Goal: Task Accomplishment & Management: Complete application form

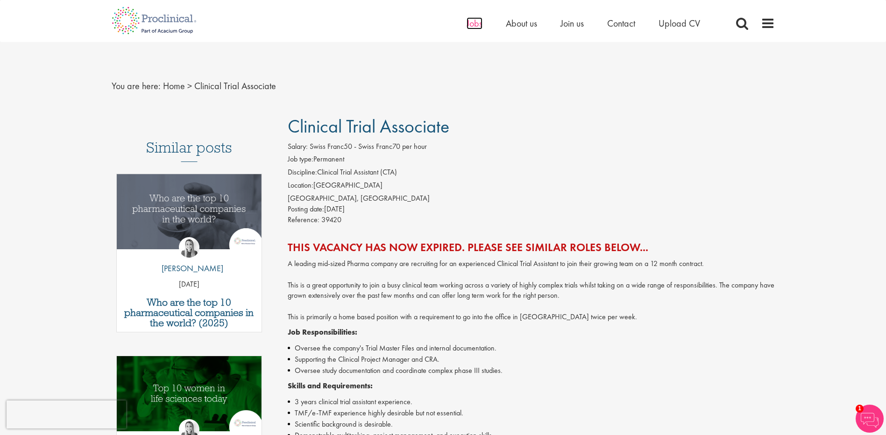
click at [480, 25] on span "Jobs" at bounding box center [475, 23] width 16 height 12
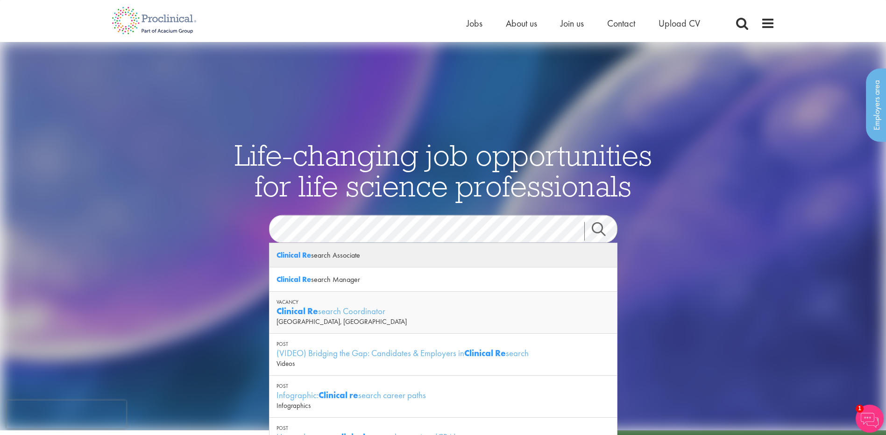
click at [347, 257] on div "Clinical Re search Associate" at bounding box center [444, 255] width 348 height 24
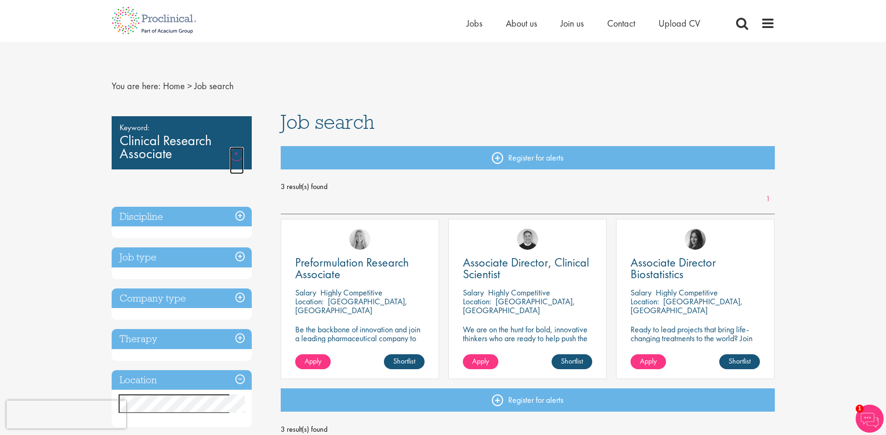
click at [236, 156] on link "Remove" at bounding box center [237, 160] width 14 height 27
click at [472, 21] on span "Jobs" at bounding box center [475, 23] width 16 height 12
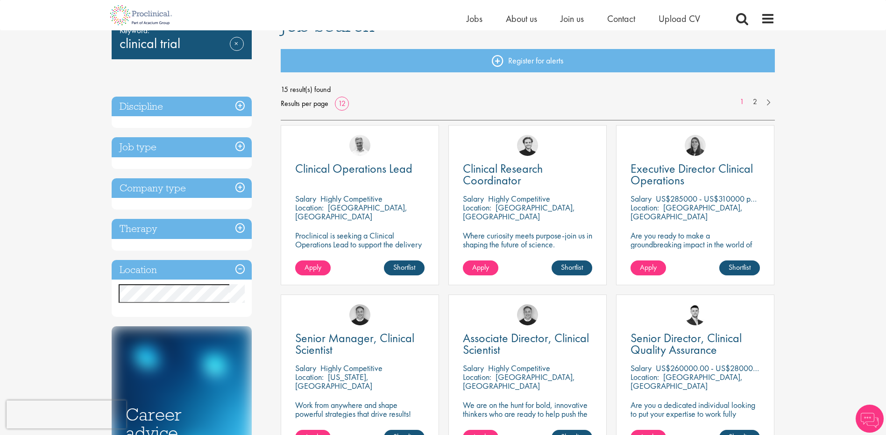
scroll to position [86, 0]
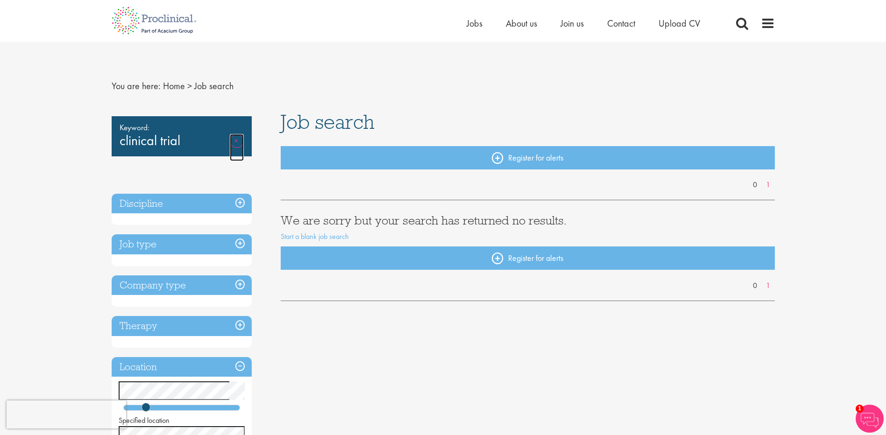
click at [241, 138] on link "Remove" at bounding box center [237, 147] width 14 height 27
click at [236, 140] on link "Remove" at bounding box center [237, 147] width 14 height 27
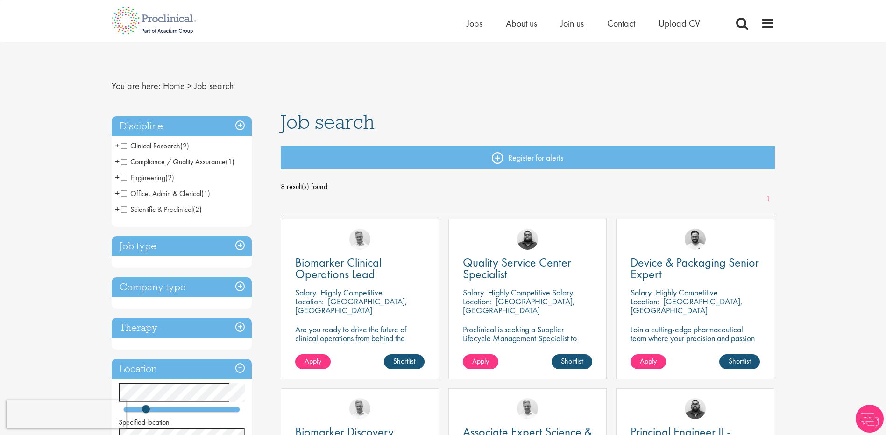
click at [122, 146] on span "Clinical Research" at bounding box center [150, 146] width 59 height 10
click at [123, 147] on span "Clinical Research" at bounding box center [150, 146] width 59 height 10
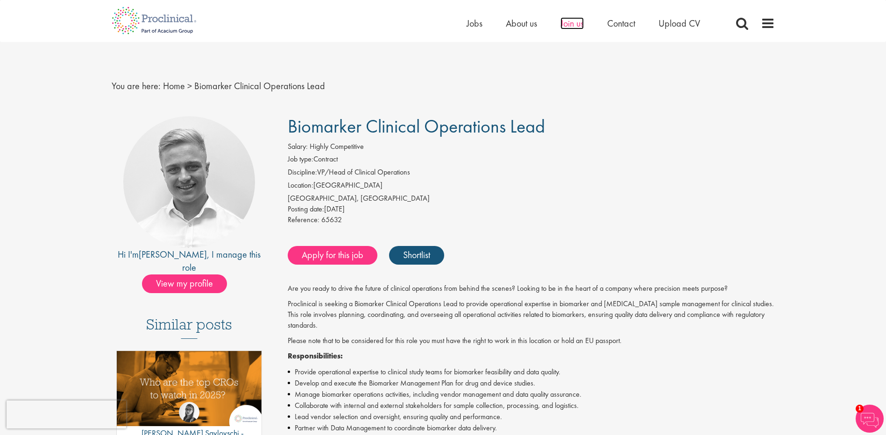
click at [582, 21] on span "Join us" at bounding box center [572, 23] width 23 height 12
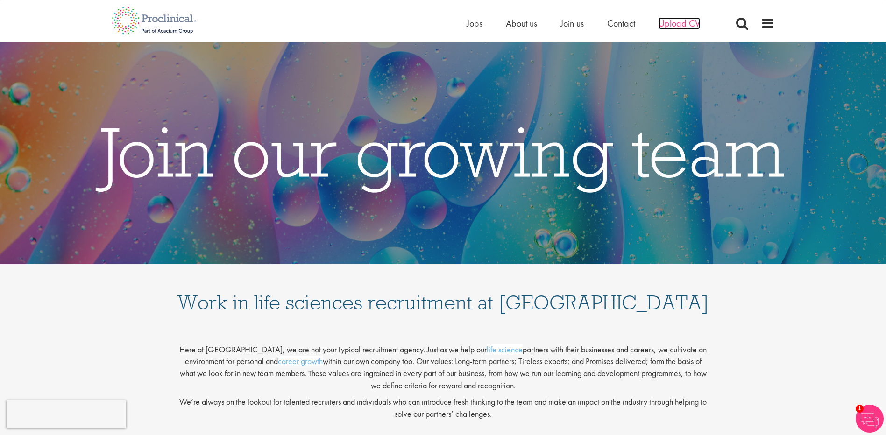
click at [671, 25] on span "Upload CV" at bounding box center [680, 23] width 42 height 12
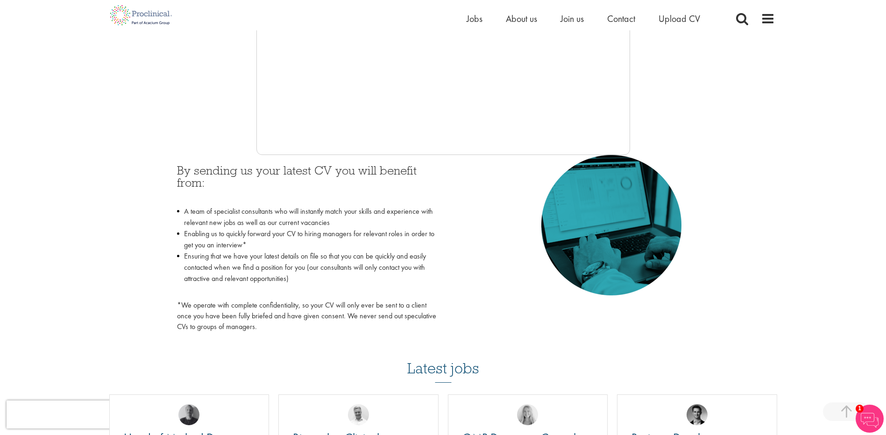
scroll to position [333, 0]
